Goal: Task Accomplishment & Management: Manage account settings

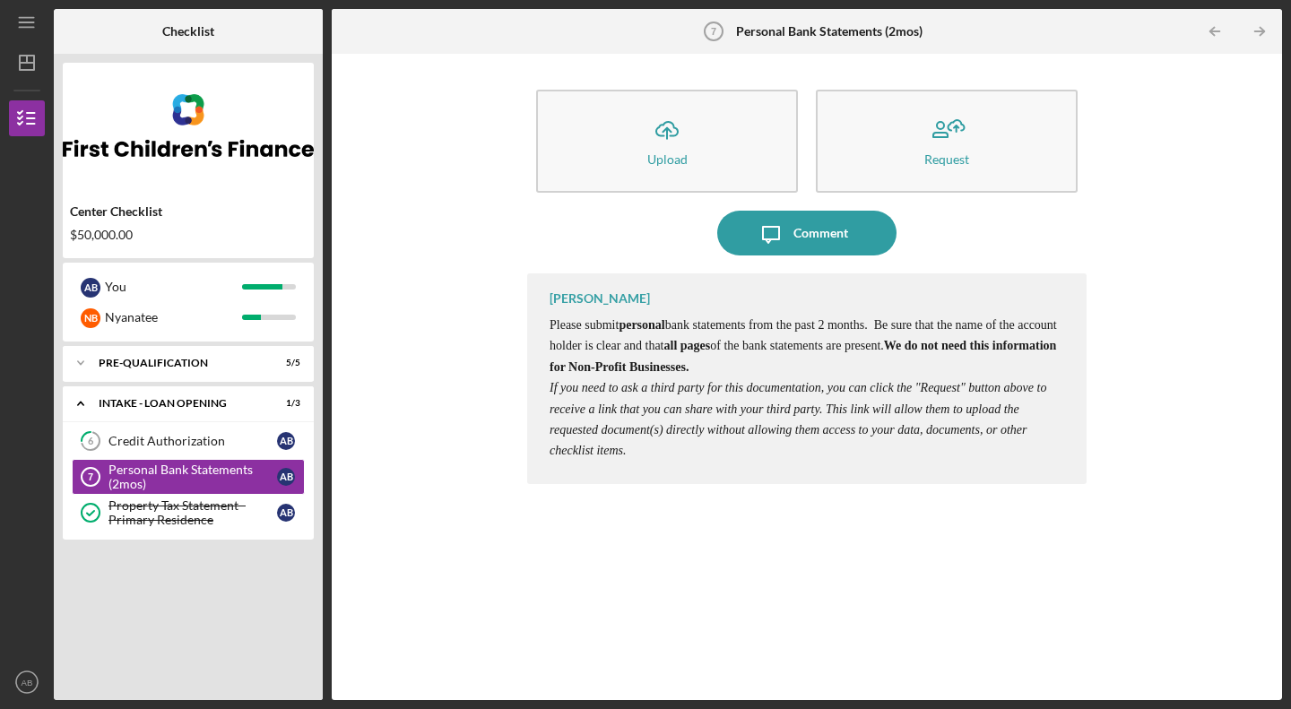
click at [236, 443] on div "Credit Authorization" at bounding box center [192, 441] width 168 height 14
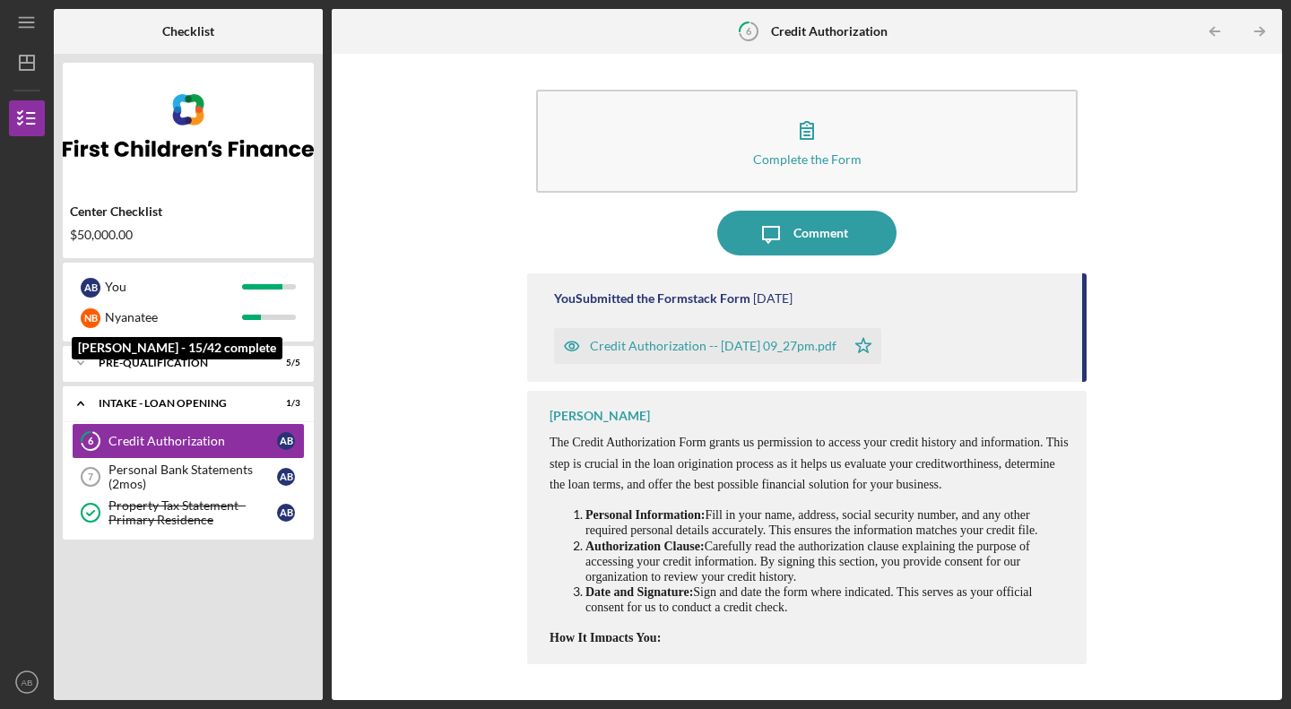
click at [206, 319] on div "Nyanatee" at bounding box center [173, 317] width 137 height 30
click at [203, 320] on div "Nyanatee" at bounding box center [173, 317] width 137 height 30
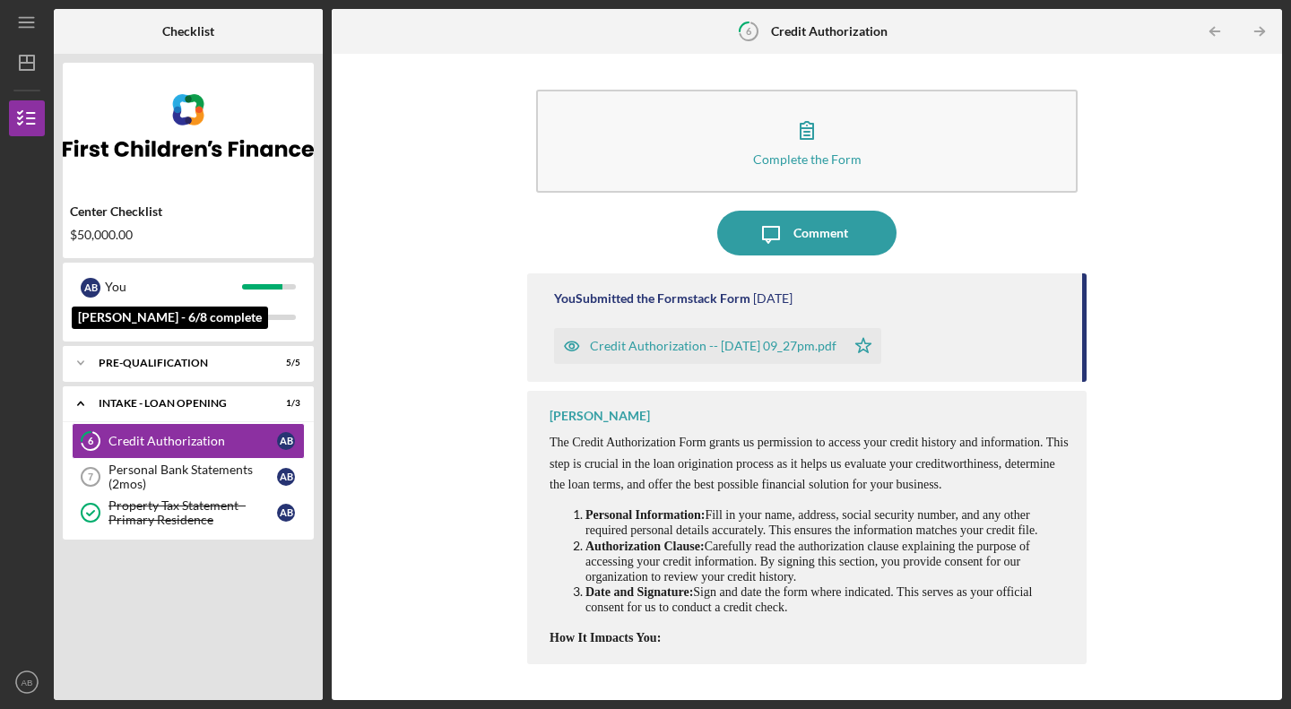
click at [196, 289] on div "You" at bounding box center [173, 287] width 137 height 30
click at [27, 678] on text "AB" at bounding box center [28, 683] width 12 height 10
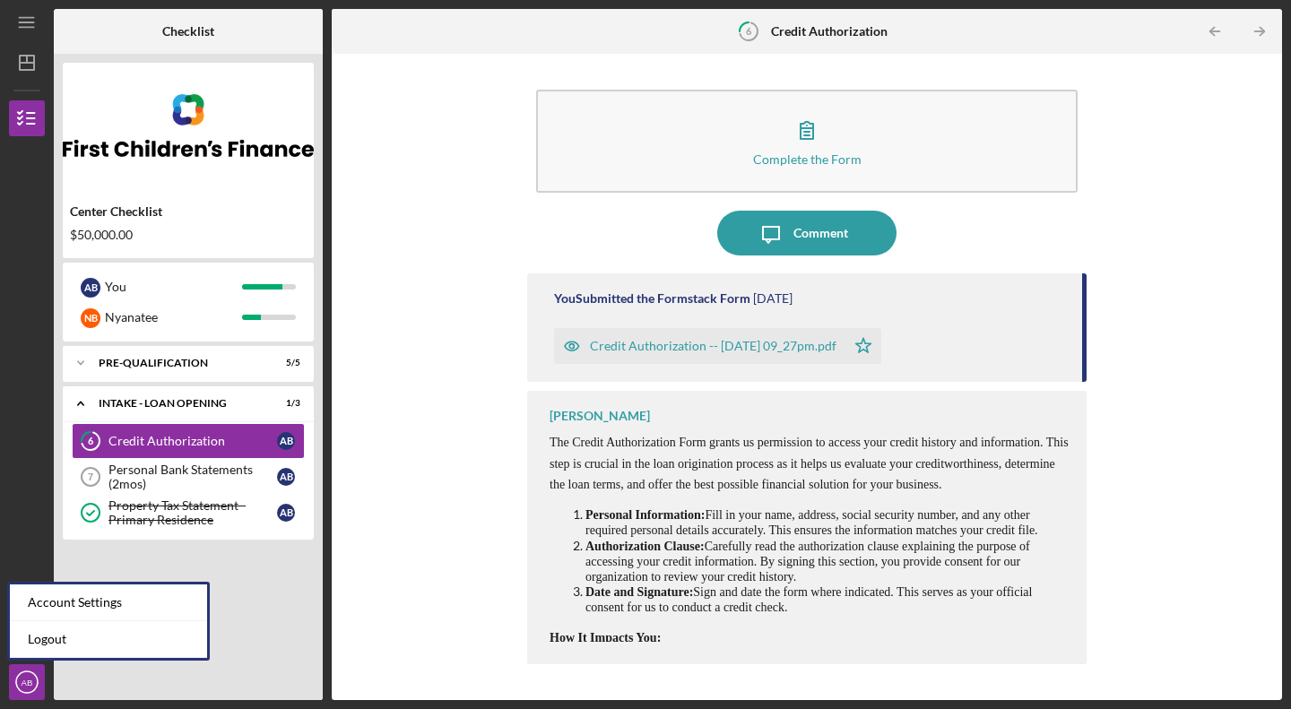
click at [83, 645] on link "Logout" at bounding box center [108, 639] width 197 height 37
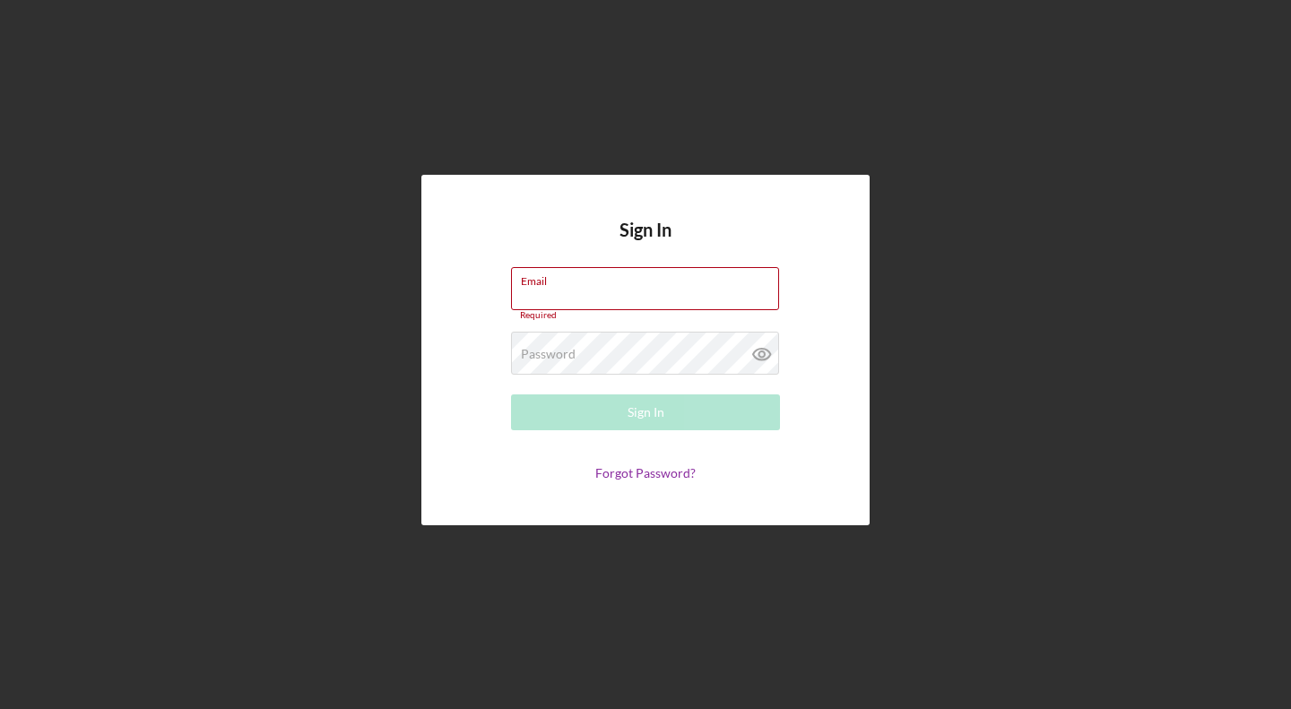
type input "[EMAIL_ADDRESS][DOMAIN_NAME]"
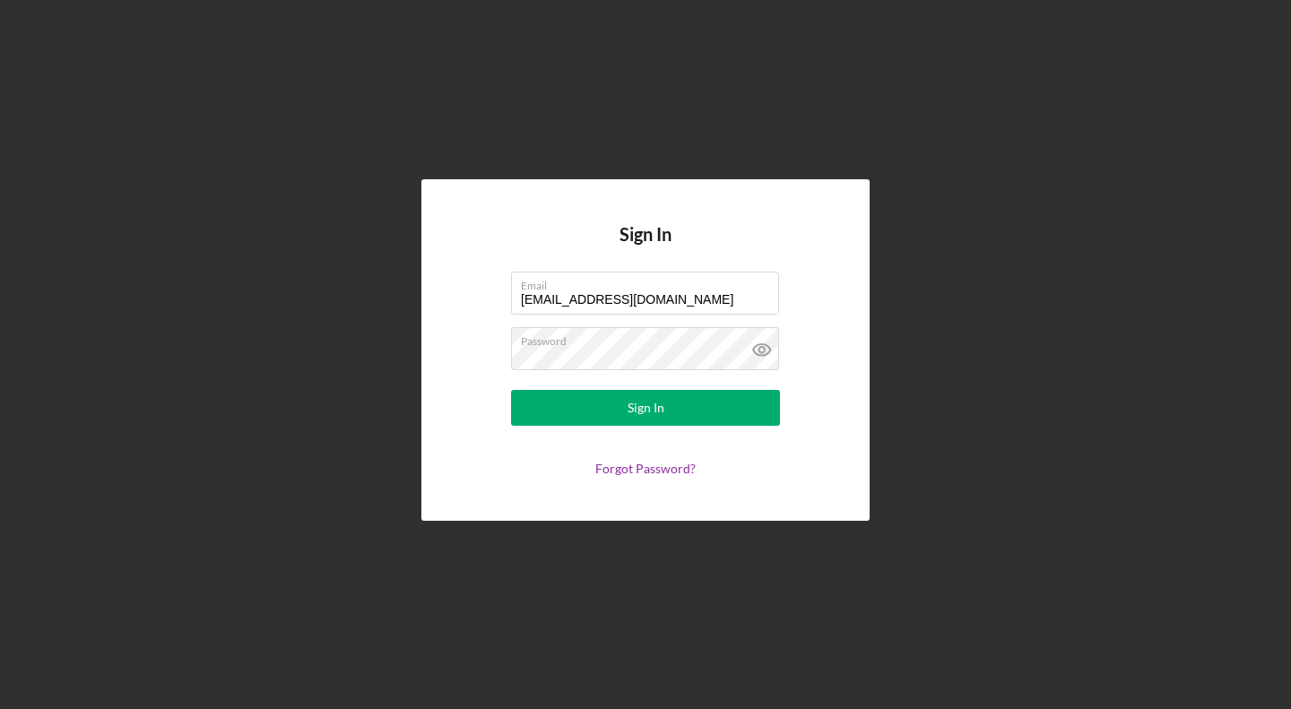
click at [701, 399] on button "Sign In" at bounding box center [645, 408] width 269 height 36
